Goal: Task Accomplishment & Management: Use online tool/utility

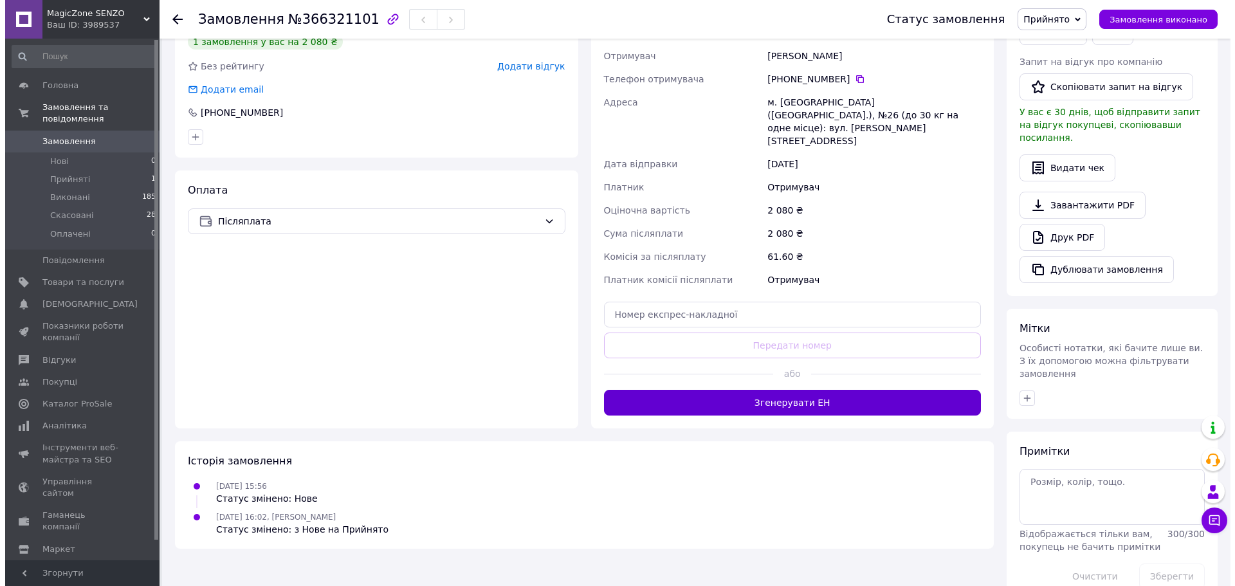
scroll to position [324, 0]
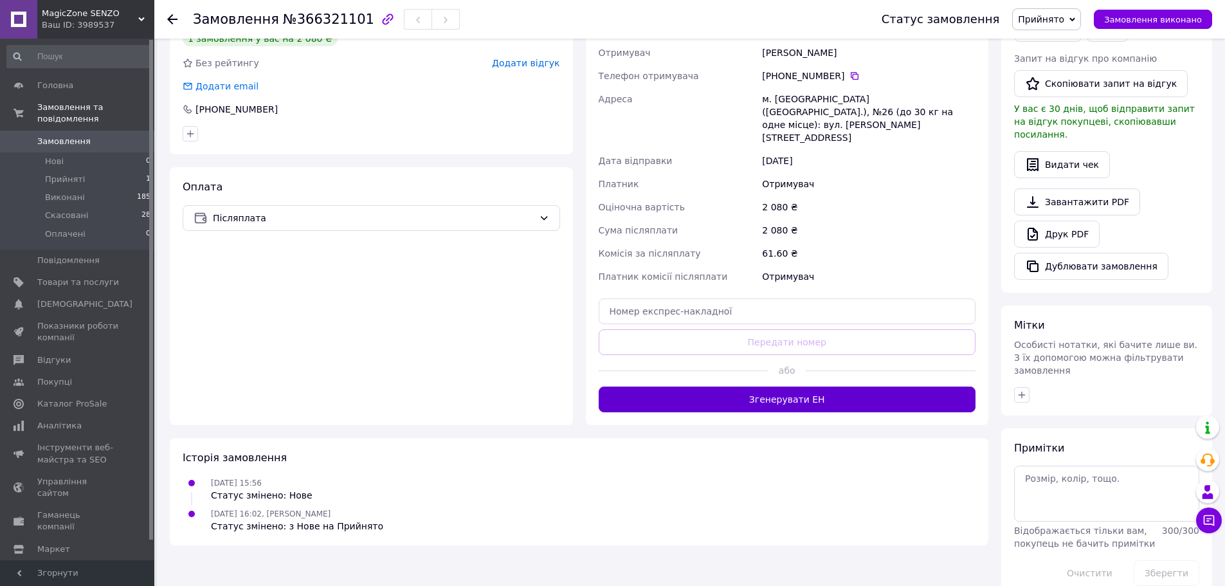
click at [797, 387] on button "Згенерувати ЕН" at bounding box center [788, 400] width 378 height 26
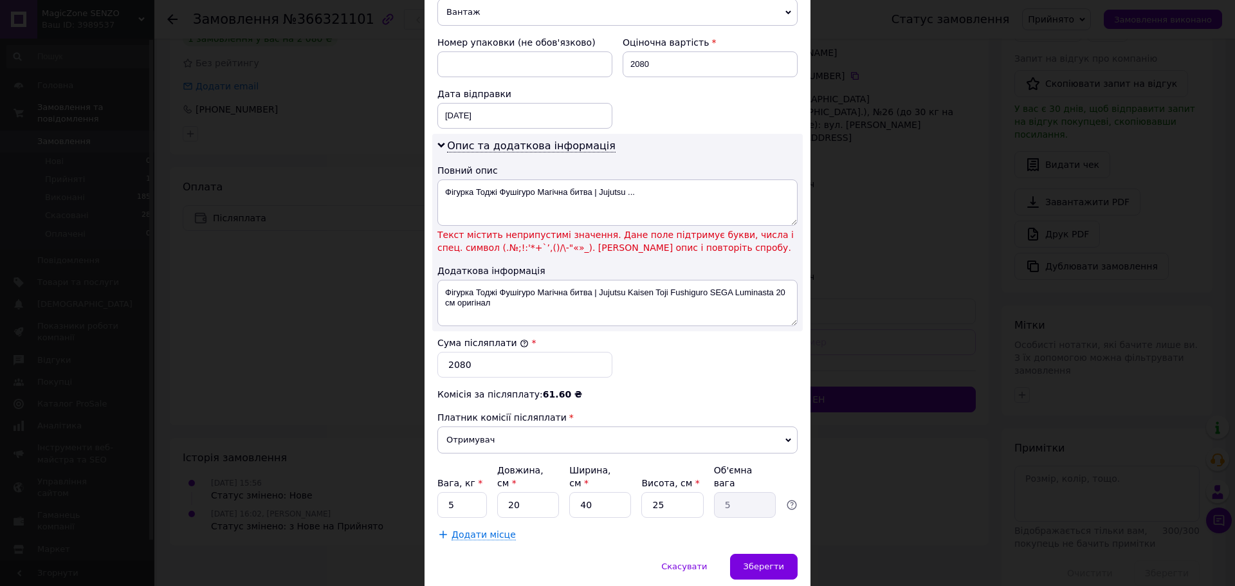
scroll to position [568, 0]
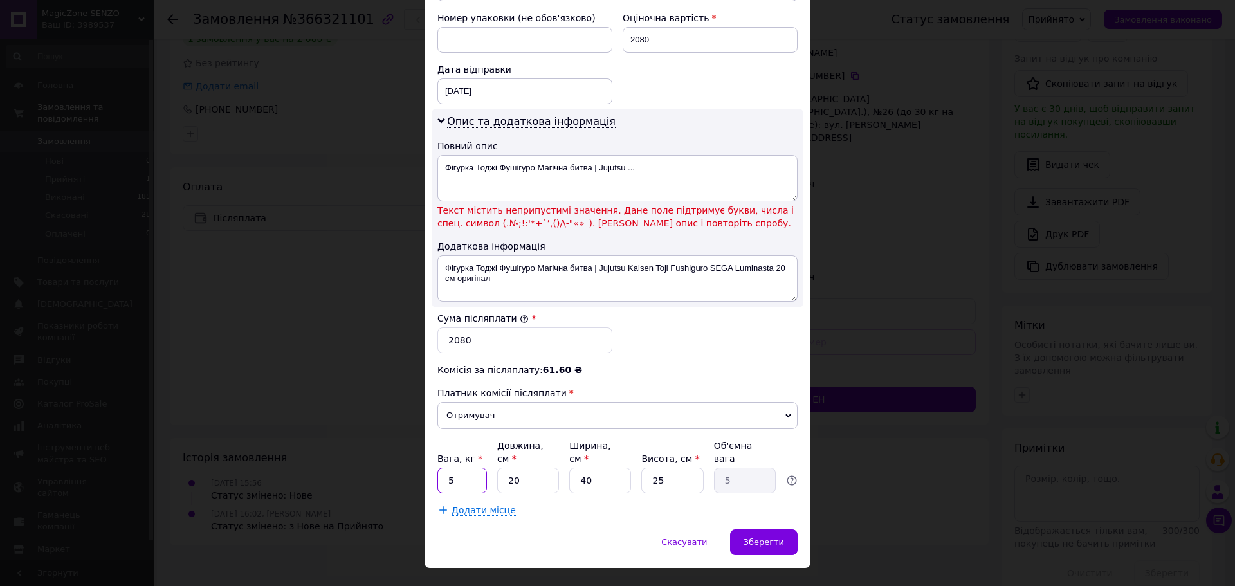
drag, startPoint x: 454, startPoint y: 453, endPoint x: 446, endPoint y: 450, distance: 8.7
click at [446, 468] on input "5" at bounding box center [462, 481] width 50 height 26
type input "2"
drag, startPoint x: 663, startPoint y: 455, endPoint x: 650, endPoint y: 455, distance: 13.5
click at [650, 468] on input "25" at bounding box center [672, 481] width 62 height 26
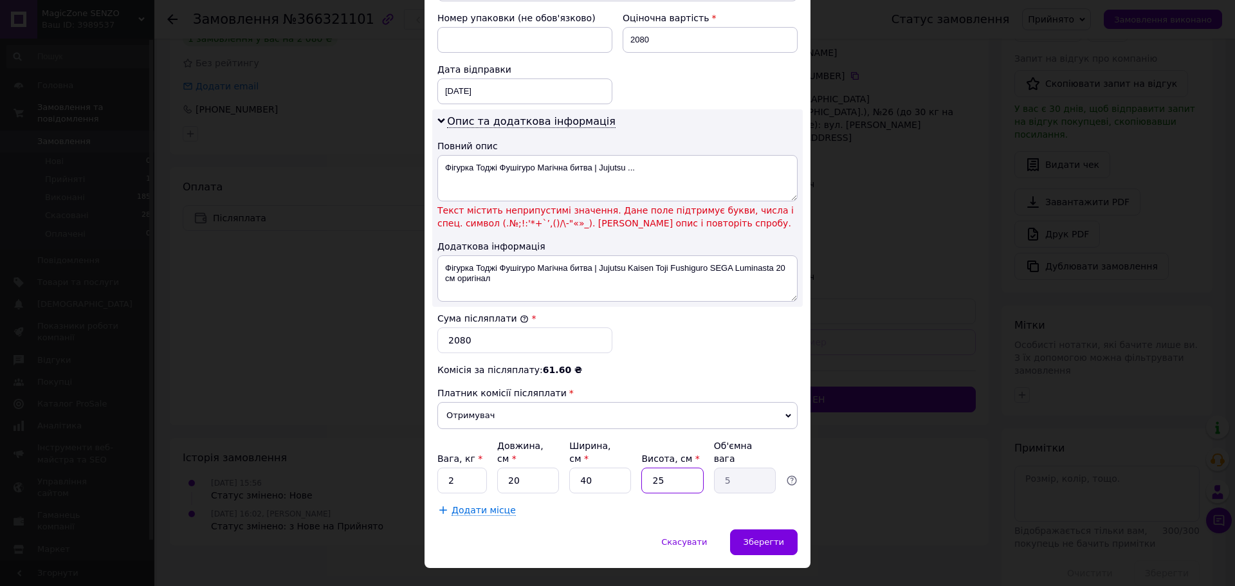
type input "2"
type input "0.4"
type input "20"
type input "4"
type input "20"
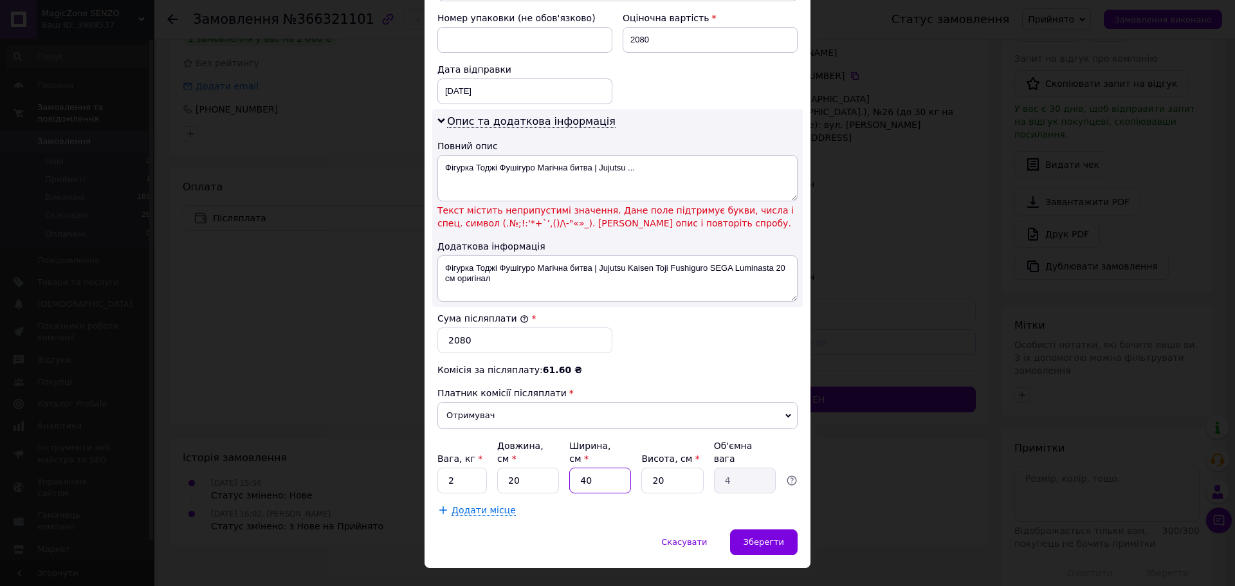
drag, startPoint x: 591, startPoint y: 455, endPoint x: 578, endPoint y: 453, distance: 13.6
click at [578, 468] on input "40" at bounding box center [600, 481] width 62 height 26
type input "1"
type input "0.1"
type input "16"
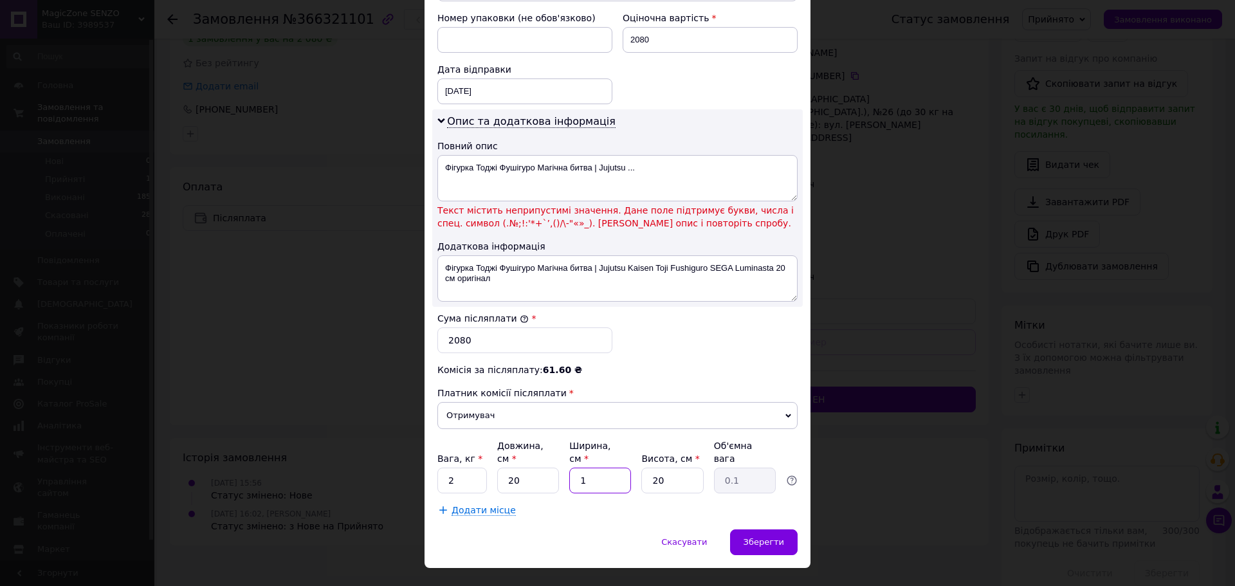
type input "1.6"
type input "16"
click at [505, 468] on input "20" at bounding box center [528, 481] width 62 height 26
type input "1"
type input "0.1"
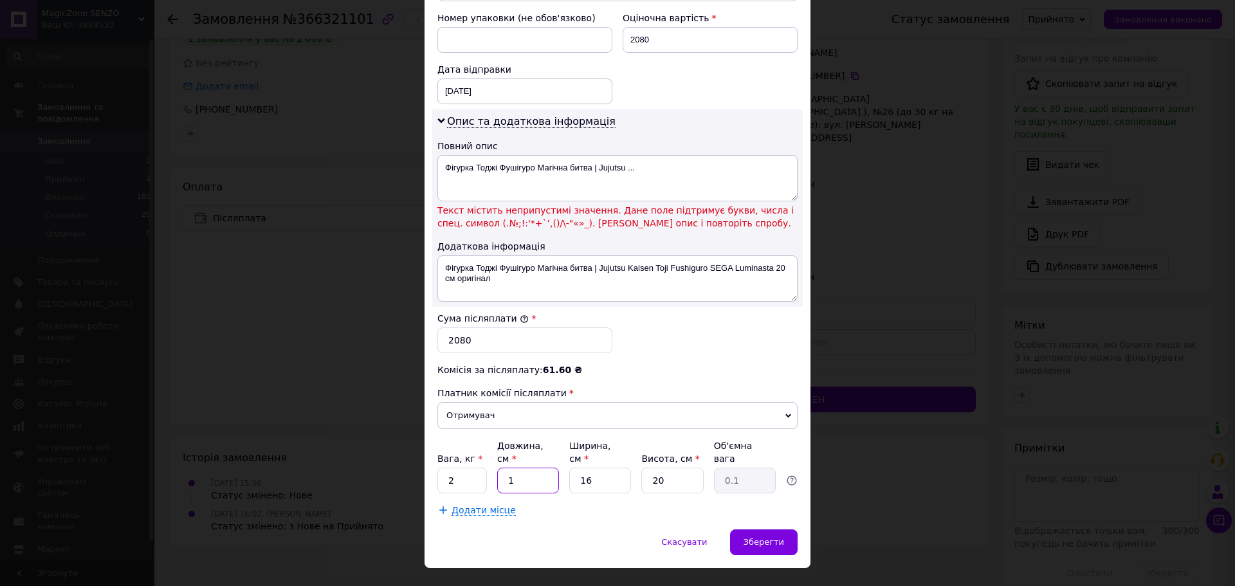
type input "10"
type input "0.8"
type input "10"
click at [583, 529] on div "Скасувати   Зберегти" at bounding box center [617, 548] width 386 height 39
drag, startPoint x: 592, startPoint y: 150, endPoint x: 668, endPoint y: 159, distance: 75.8
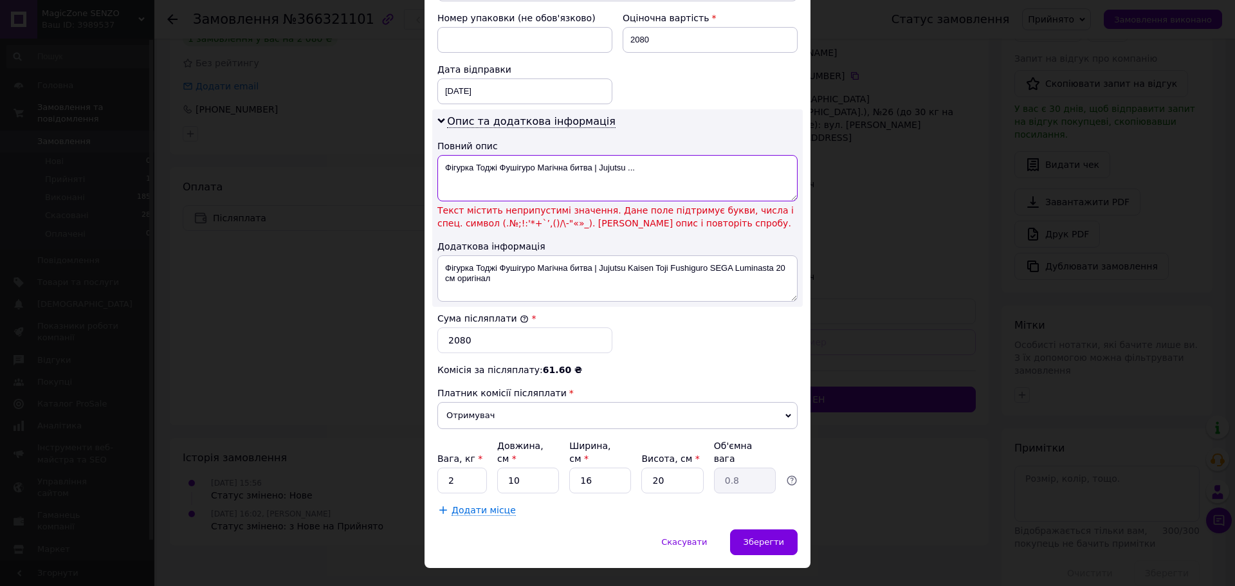
click at [668, 159] on textarea "Фігурка Тоджі Фушігуро Магічна битва | Jujutsu ..." at bounding box center [617, 178] width 360 height 46
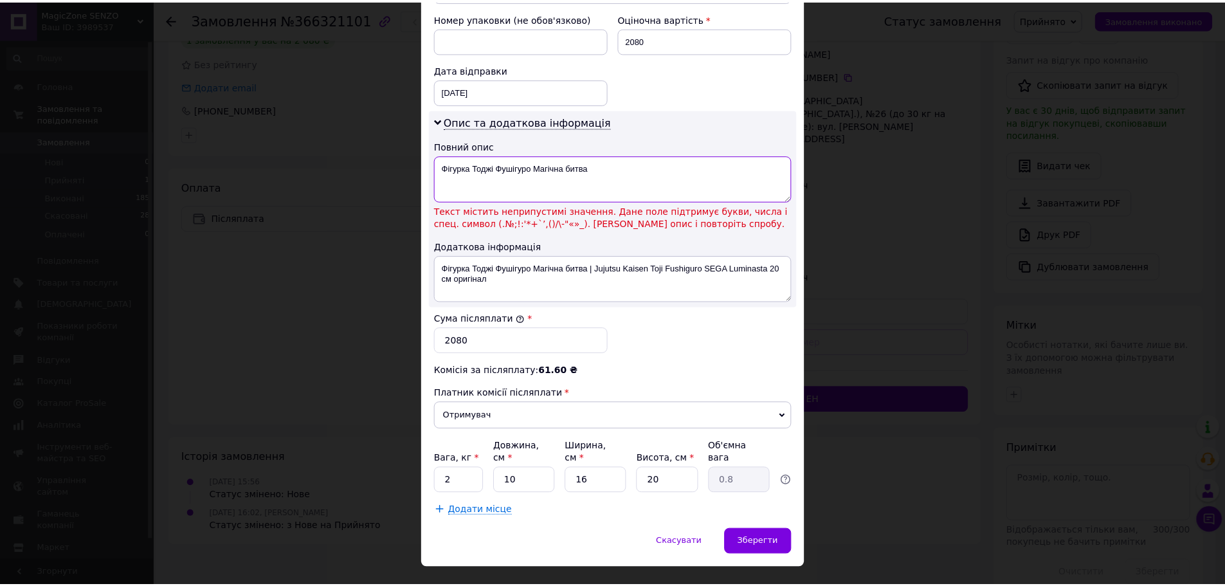
scroll to position [540, 0]
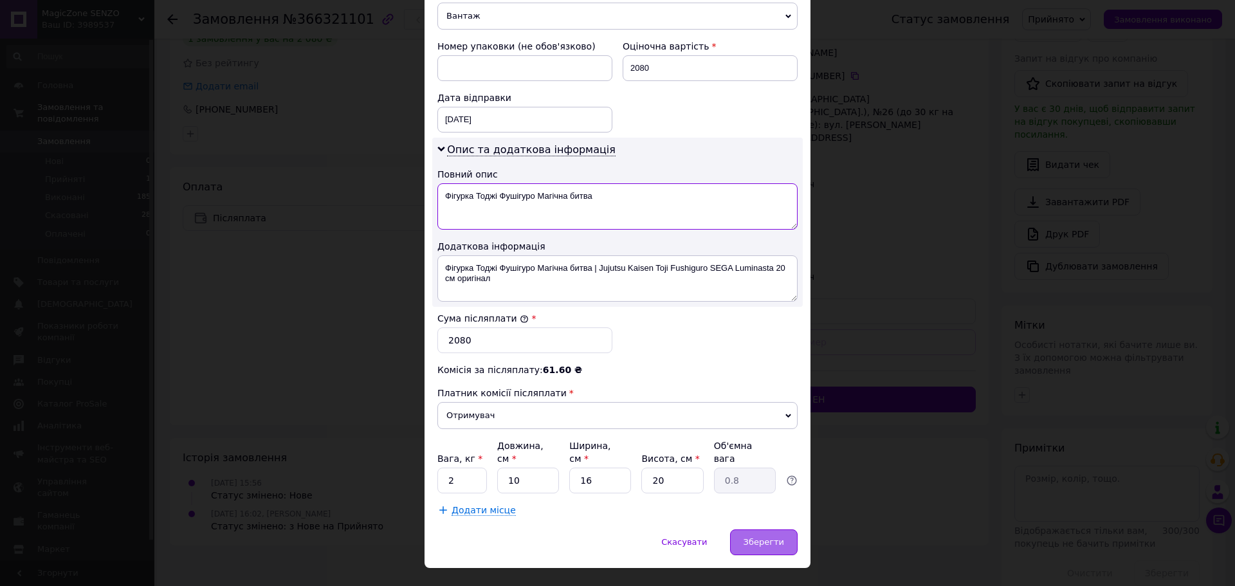
type textarea "Фігурка Тоджі Фушігуро Магічна битва"
click at [777, 537] on span "Зберегти" at bounding box center [763, 542] width 41 height 10
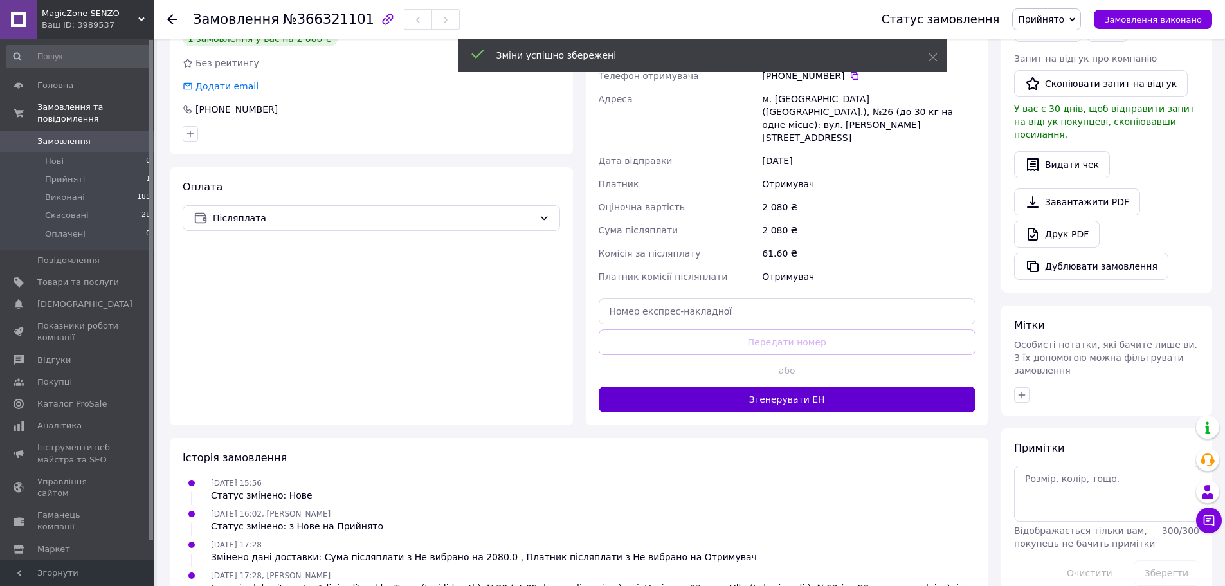
click at [795, 387] on button "Згенерувати ЕН" at bounding box center [788, 400] width 378 height 26
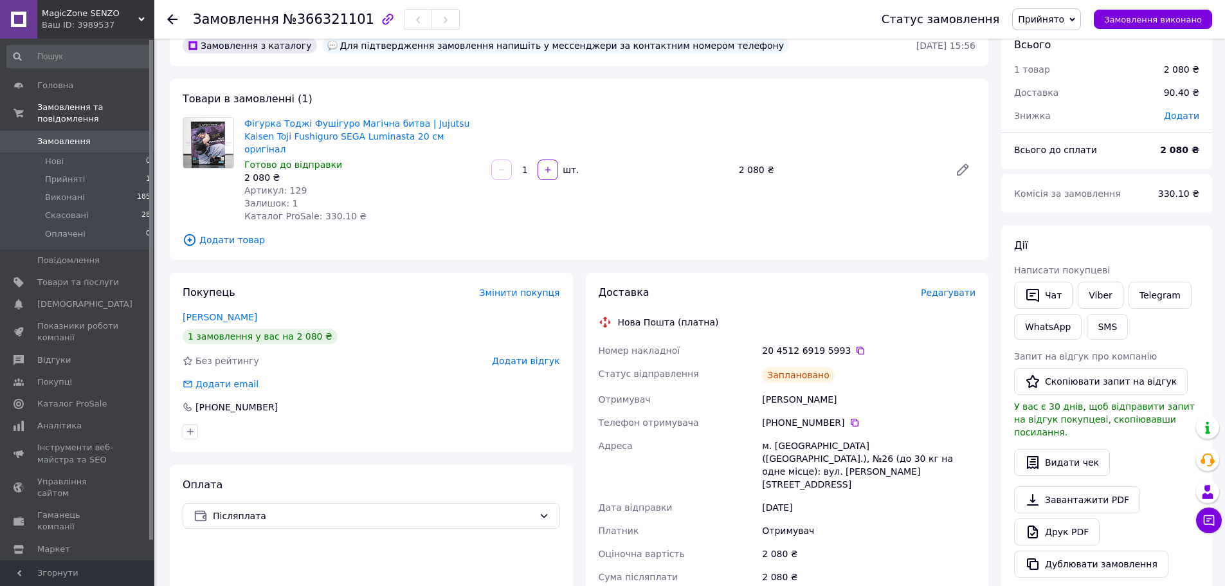
scroll to position [0, 0]
